Goal: Book appointment/travel/reservation

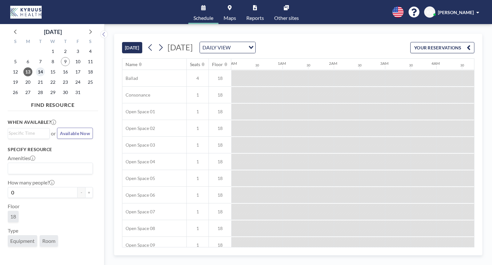
click at [38, 75] on span "14" at bounding box center [40, 71] width 9 height 9
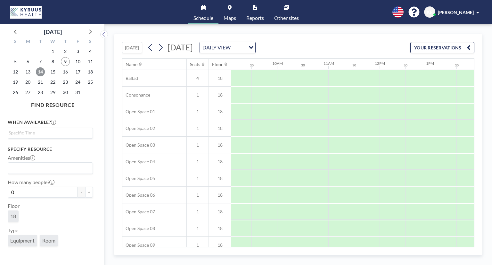
scroll to position [0, 471]
click at [364, 91] on div at bounding box center [363, 95] width 26 height 16
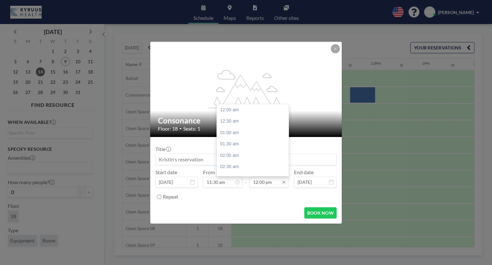
scroll to position [274, 0]
click at [285, 185] on input "12:00 pm" at bounding box center [269, 182] width 39 height 11
click at [274, 177] on input "12:00 pm" at bounding box center [269, 182] width 39 height 11
click at [258, 167] on div "02:30 pm" at bounding box center [254, 167] width 75 height 12
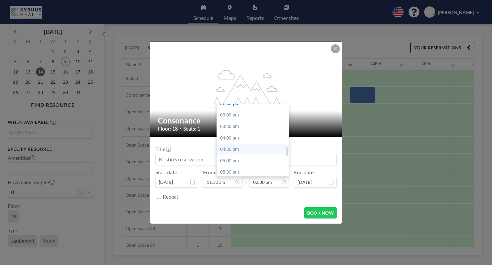
click at [283, 152] on div "12:00 am 12:30 am 01:00 am 01:30 am 02:00 am 02:30 am 03:00 am 03:30 am 04:00 a…" at bounding box center [253, 140] width 72 height 72
click at [266, 136] on div "04:00 pm" at bounding box center [254, 141] width 75 height 12
type input "04:00 pm"
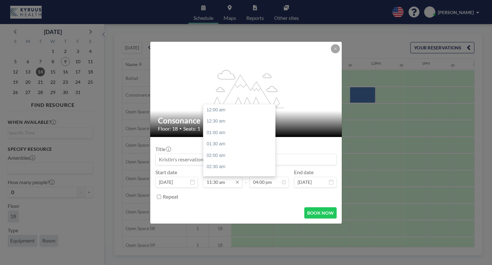
scroll to position [262, 0]
click at [228, 186] on input "11:30 am" at bounding box center [222, 182] width 39 height 11
click at [216, 120] on div "12:00 pm" at bounding box center [240, 121] width 75 height 12
type input "12:00 pm"
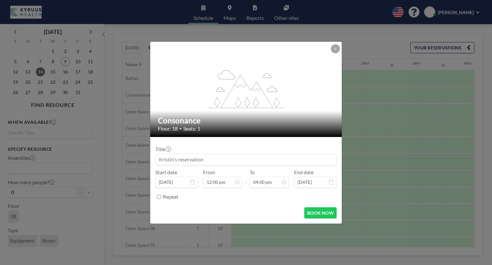
scroll to position [0, 590]
click at [314, 214] on button "BOOK NOW" at bounding box center [320, 212] width 32 height 11
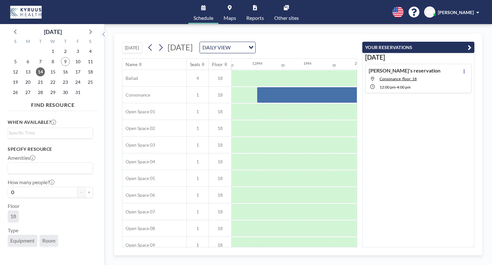
click at [468, 48] on icon "button" at bounding box center [470, 48] width 4 height 8
